Goal: Information Seeking & Learning: Learn about a topic

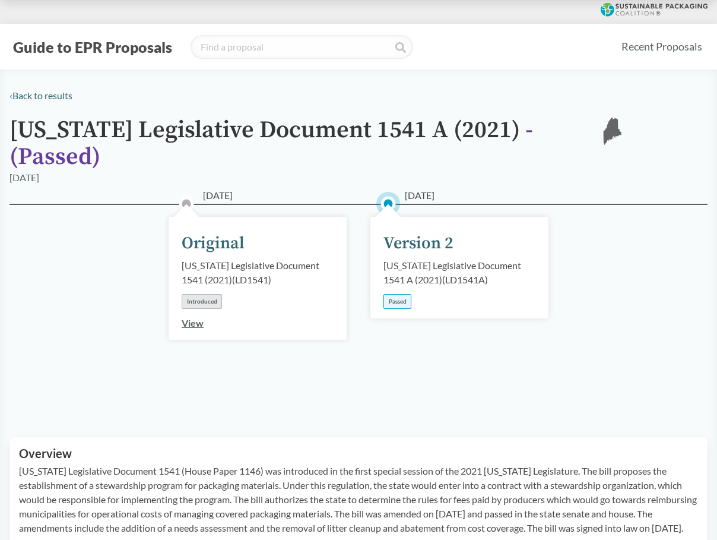
click at [394, 294] on div "Passed" at bounding box center [397, 301] width 28 height 15
click at [415, 231] on div "Version 2" at bounding box center [418, 243] width 70 height 25
click at [198, 317] on link "View" at bounding box center [193, 322] width 22 height 11
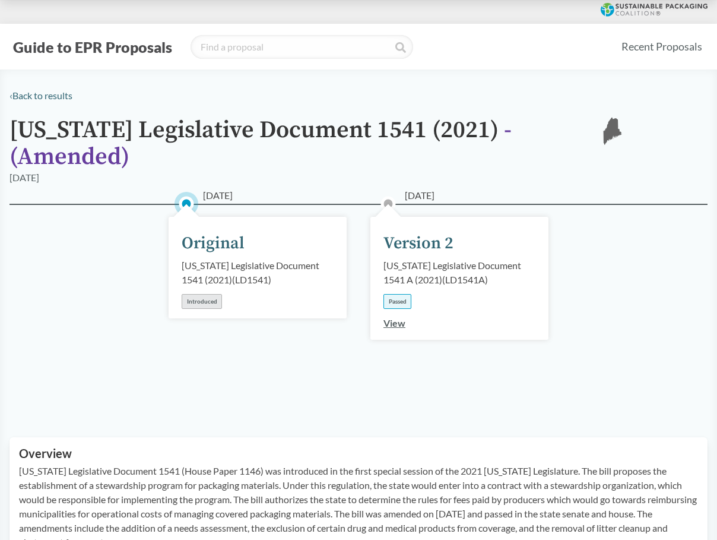
click at [397, 317] on link "View" at bounding box center [394, 322] width 22 height 11
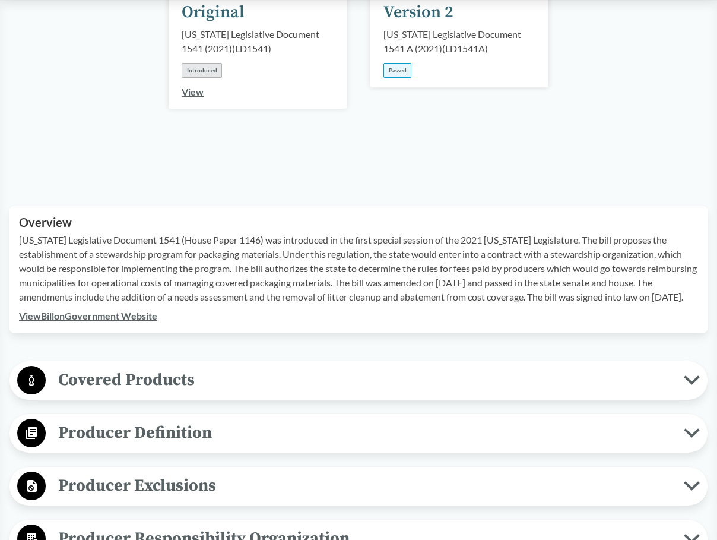
scroll to position [237, 0]
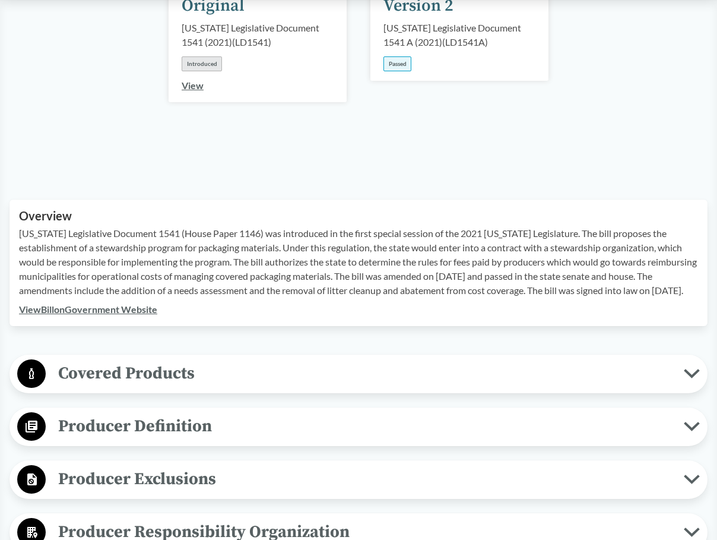
click at [117, 303] on link "View Bill on Government Website" at bounding box center [88, 308] width 138 height 11
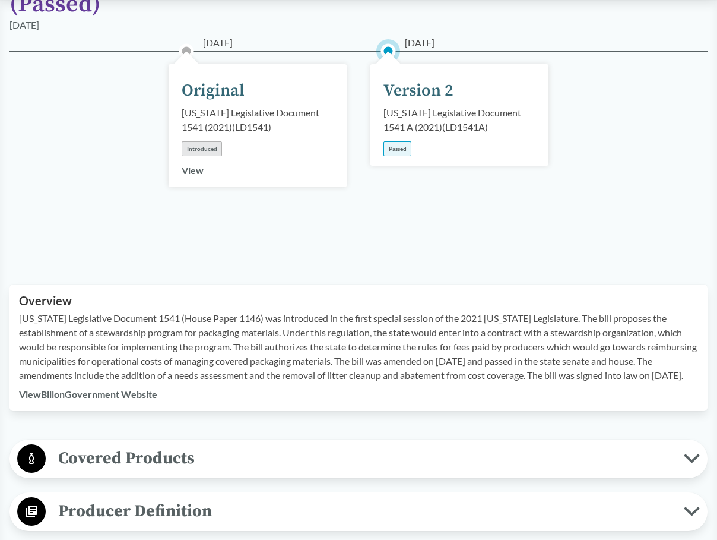
scroll to position [356, 0]
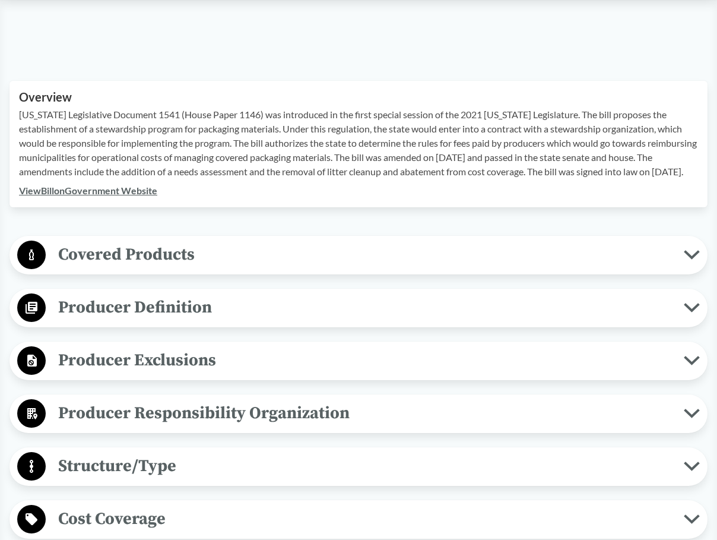
click at [220, 251] on button "Covered Products" at bounding box center [359, 255] width 690 height 30
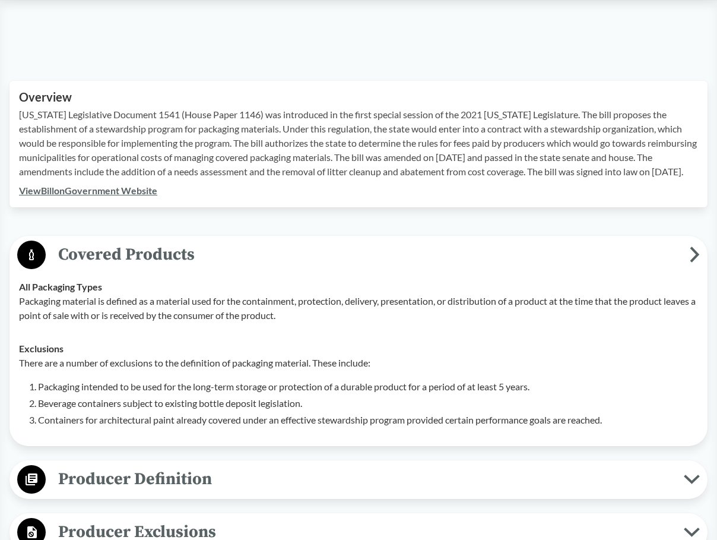
click at [220, 251] on button "Covered Products" at bounding box center [359, 255] width 690 height 30
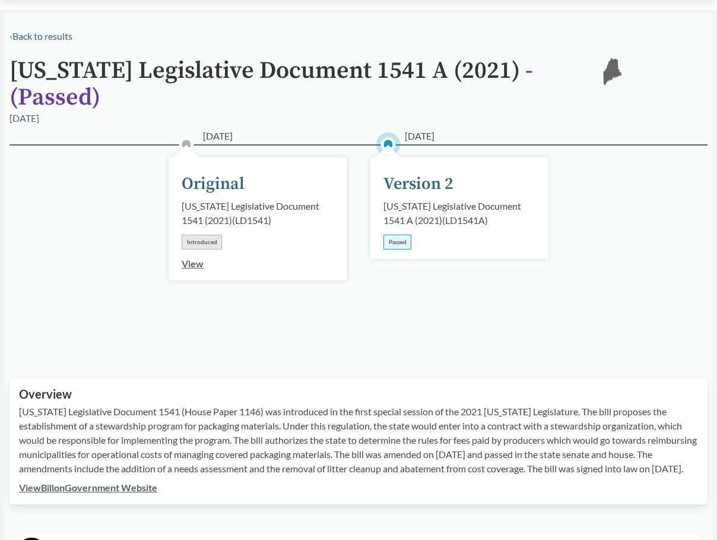
scroll to position [0, 0]
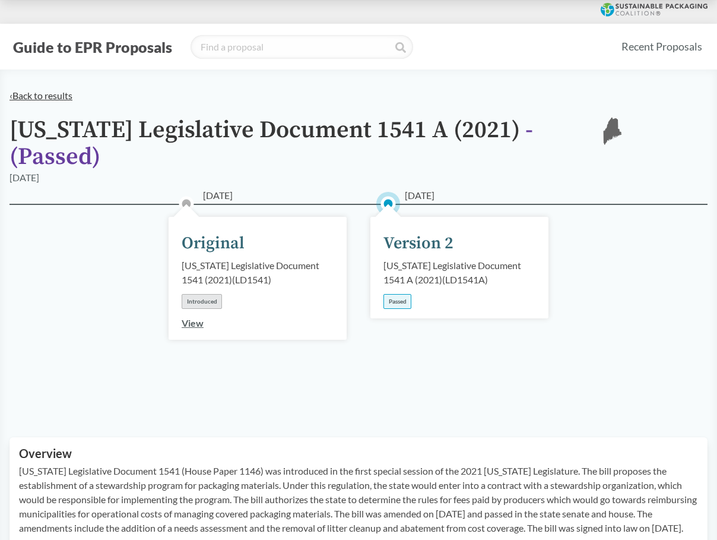
click at [31, 93] on link "‹ Back to results" at bounding box center [40, 95] width 63 height 11
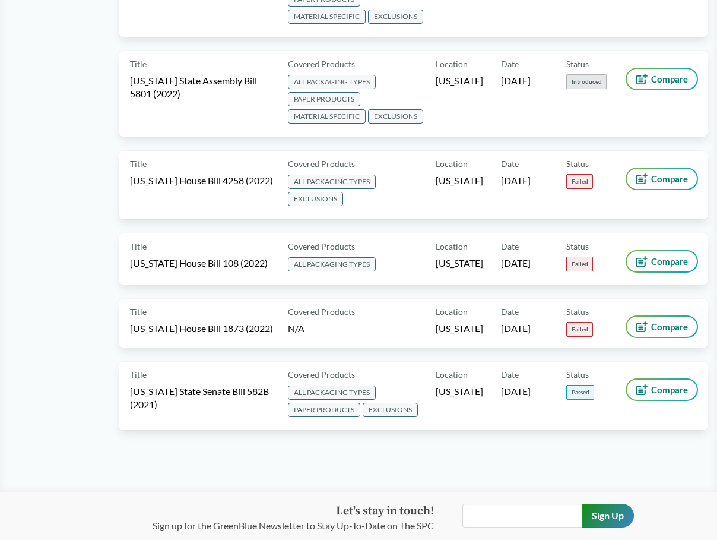
scroll to position [7712, 0]
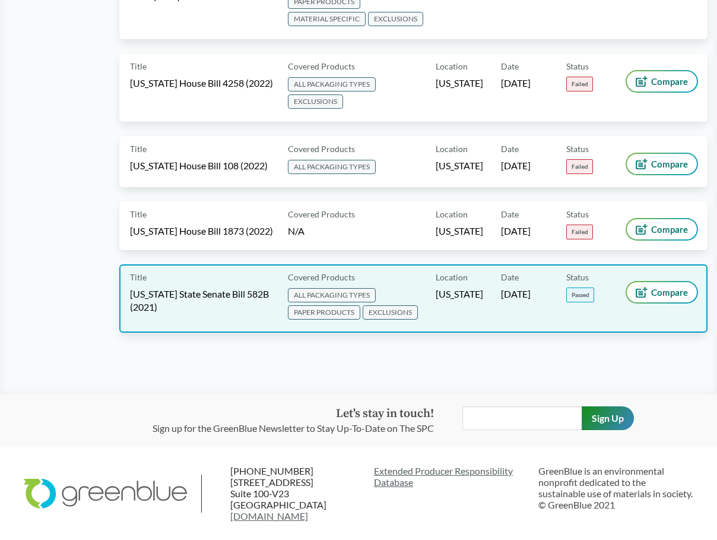
click at [190, 289] on span "[US_STATE] State Senate Bill 582B (2021)" at bounding box center [202, 300] width 144 height 26
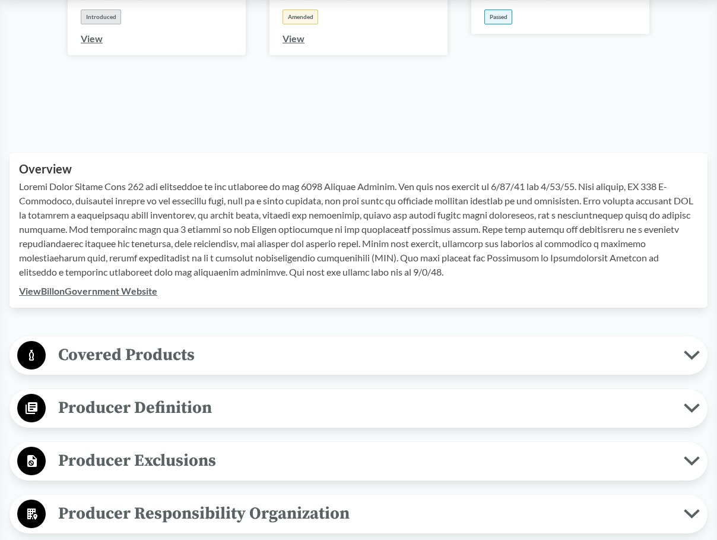
scroll to position [297, 0]
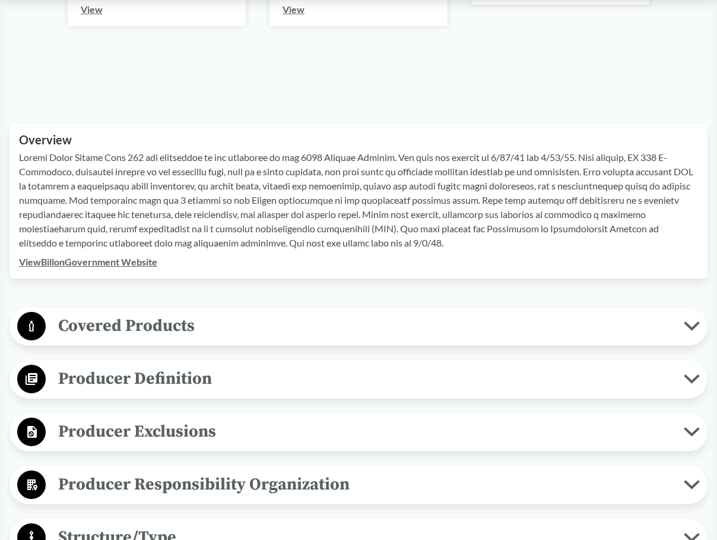
click at [76, 256] on link "View Bill on Government Website" at bounding box center [88, 261] width 138 height 11
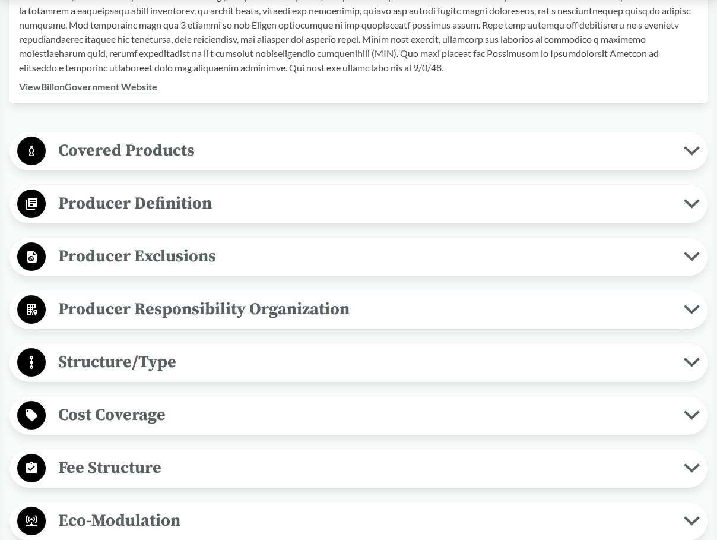
scroll to position [475, 0]
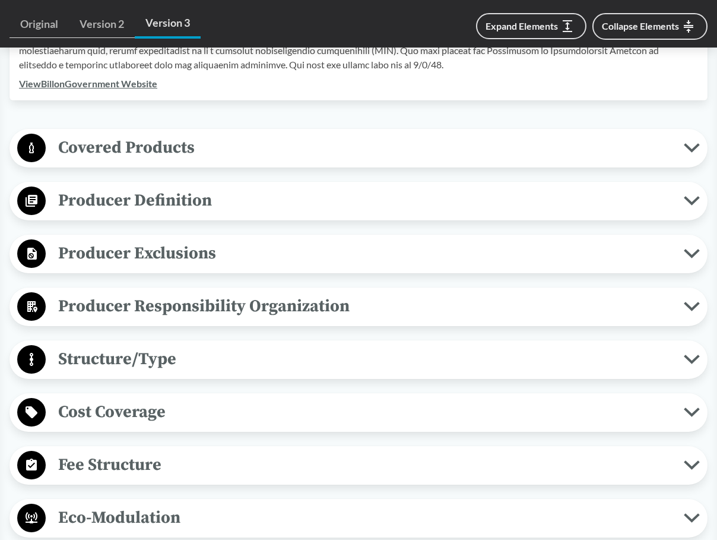
click at [228, 217] on div "Producer Definition Brands For items sold in packaging at a physical retail loc…" at bounding box center [358, 201] width 698 height 39
click at [224, 196] on span "Producer Definition" at bounding box center [365, 200] width 638 height 27
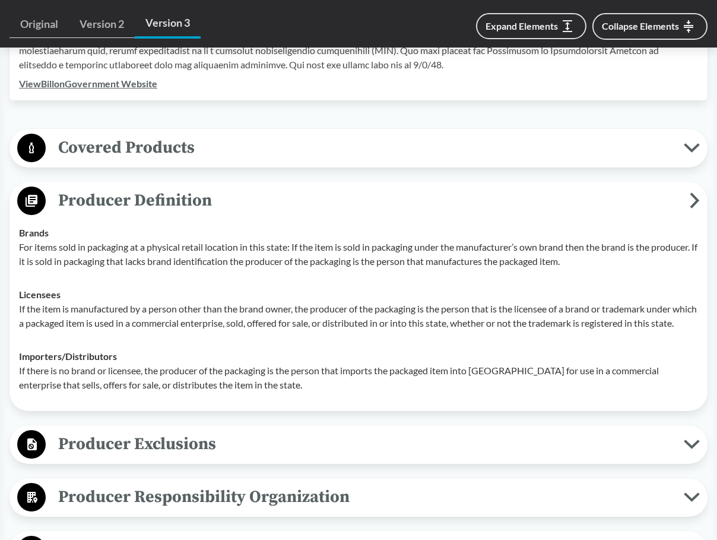
click at [221, 207] on span "Producer Definition" at bounding box center [368, 200] width 644 height 27
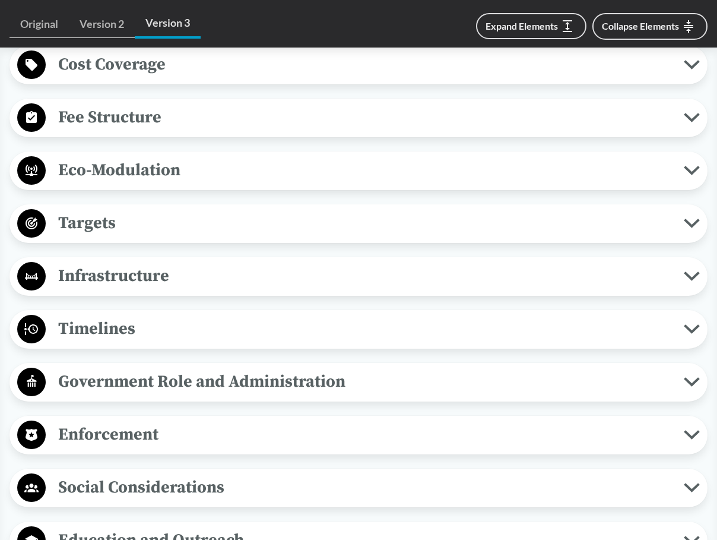
scroll to position [890, 0]
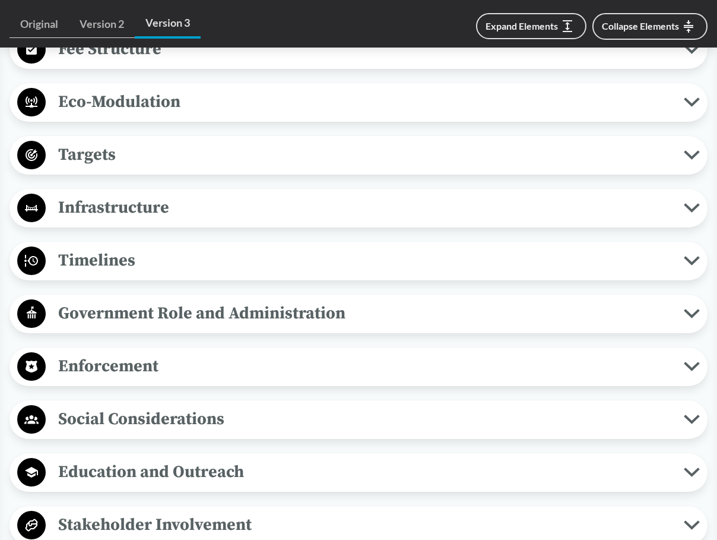
click at [157, 147] on span "Targets" at bounding box center [365, 154] width 638 height 27
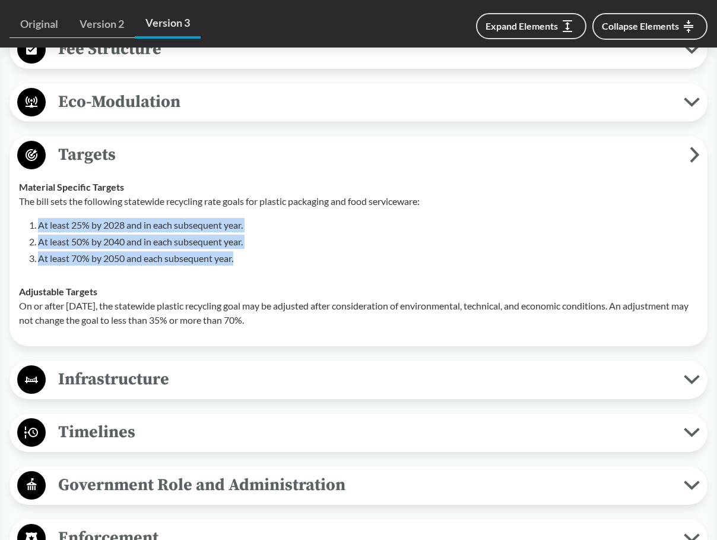
drag, startPoint x: 241, startPoint y: 263, endPoint x: 26, endPoint y: 216, distance: 220.0
click at [26, 216] on div "The bill sets the following statewide recycling rate goals for plastic packagin…" at bounding box center [358, 229] width 679 height 71
copy ol "At least 25% by 2028 and in each subsequent year. At least 50% by 2040 and in e…"
